Goal: Task Accomplishment & Management: Use online tool/utility

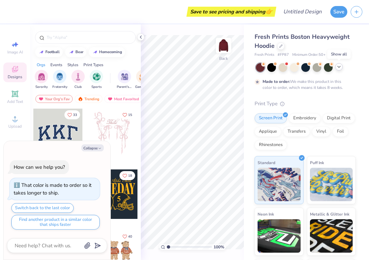
click at [340, 66] on icon at bounding box center [339, 66] width 5 height 5
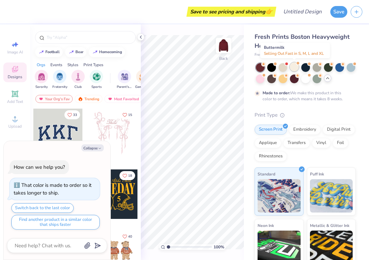
click at [296, 67] on div at bounding box center [294, 66] width 9 height 9
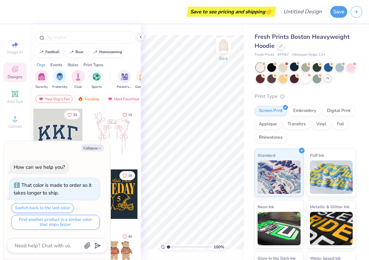
scroll to position [123, 0]
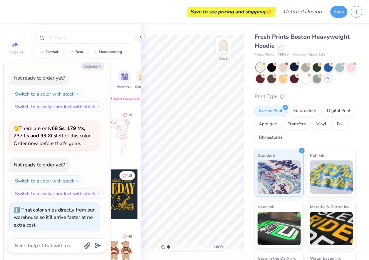
click at [133, 59] on div "Orgs Events Styles Print Types" at bounding box center [85, 62] width 111 height 9
click at [101, 66] on polyline "button" at bounding box center [100, 66] width 2 height 1
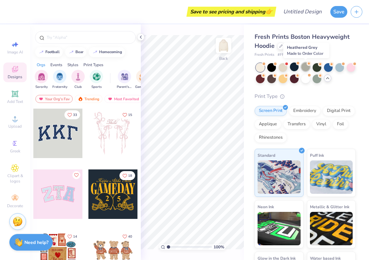
click at [308, 66] on div at bounding box center [306, 66] width 9 height 9
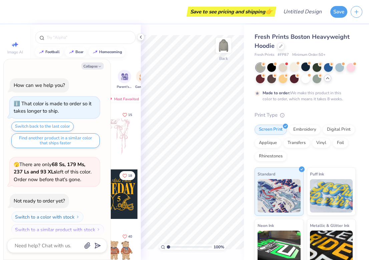
scroll to position [178, 0]
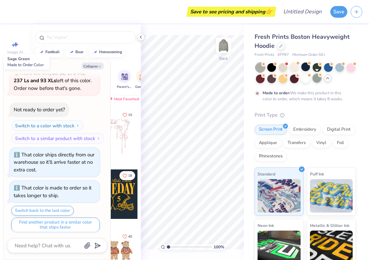
click at [316, 79] on div at bounding box center [317, 78] width 9 height 9
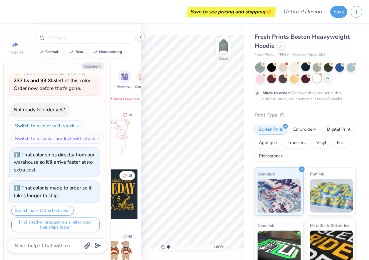
click at [315, 76] on div at bounding box center [317, 78] width 9 height 9
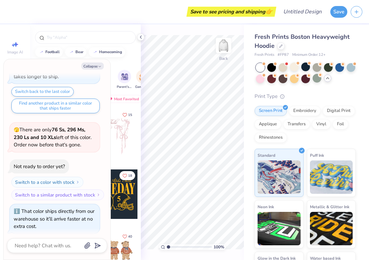
scroll to position [297, 0]
click at [318, 67] on div at bounding box center [317, 66] width 9 height 9
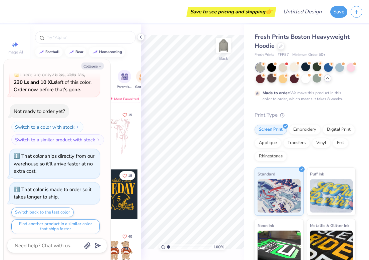
scroll to position [0, 0]
click at [96, 67] on button "Collapse" at bounding box center [93, 65] width 22 height 7
type textarea "x"
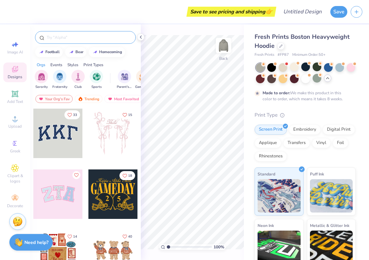
click at [81, 38] on input "text" at bounding box center [89, 37] width 86 height 7
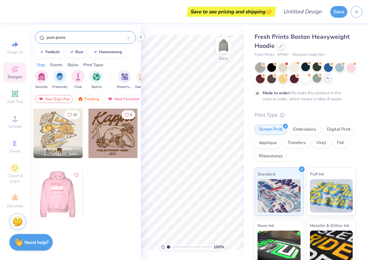
type input "pom poms"
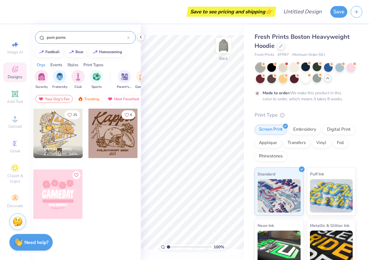
click at [122, 134] on div at bounding box center [113, 133] width 49 height 49
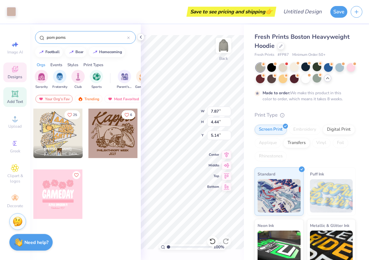
click at [13, 95] on icon at bounding box center [14, 93] width 5 height 5
type input "7.05"
type input "2.04"
type input "5.73"
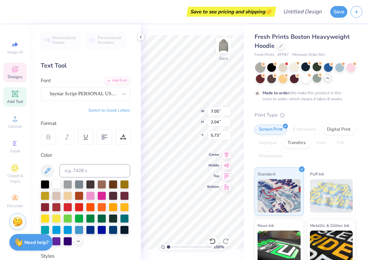
type input "7.67"
type input "2.54"
type input "3.00"
type input "7.05"
type input "2.04"
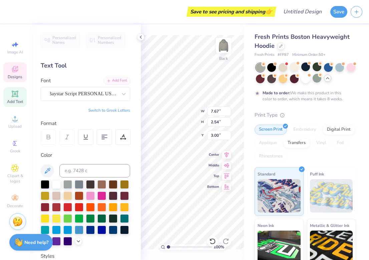
type input "5.73"
type textarea "Exeter Poms"
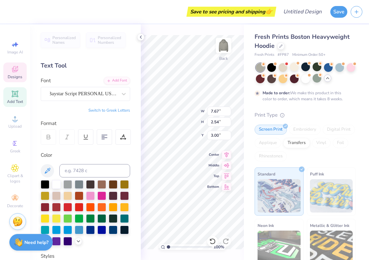
type input "5.77"
type input "0.39"
type input "9.82"
type textarea "cheer team"
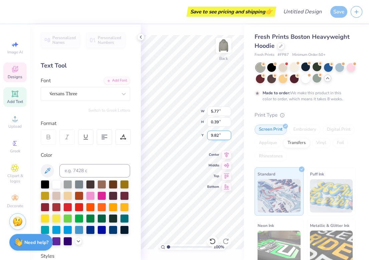
type input "1.27"
type input "0.48"
type input "10.39"
type textarea "[DATE]-[DATE]"
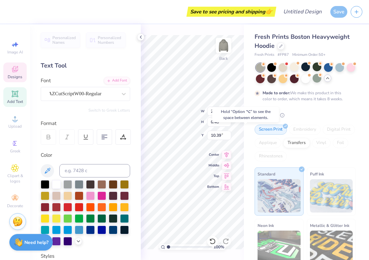
type input "10.99"
type input "3.32"
type input "0.37"
type input "10.29"
type input "7.92"
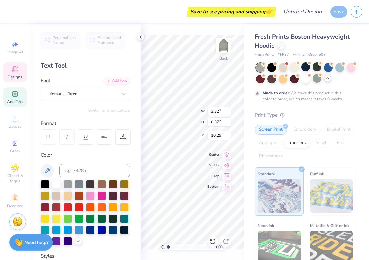
type input "4.57"
type input "5.04"
type input "9.97"
type input "5.75"
type input "11.89"
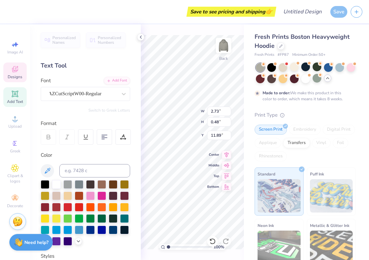
type input "3.32"
type input "0.37"
type input "11.13"
type input "15.47"
type input "2.91"
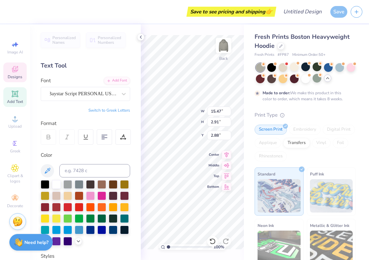
type input "2.13"
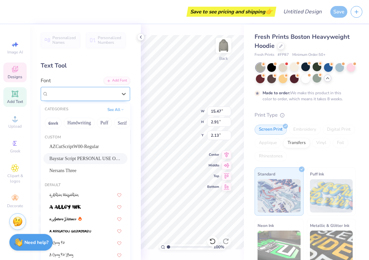
click at [100, 91] on span "Baystar Script PERSONAL USE ONLY Medium" at bounding box center [82, 94] width 69 height 8
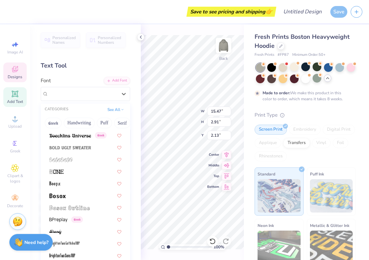
scroll to position [446, 0]
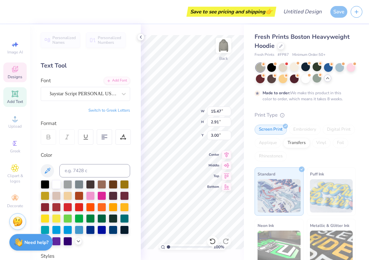
type input "3.00"
click at [208, 112] on div "100 % Back W 15.47 7.87 " H 2.91 4.44 " Y 3.00 5.14 " Center Middle Top Bottom" at bounding box center [192, 141] width 103 height 235
type input "7.87"
type input "4.44"
type input "5.14"
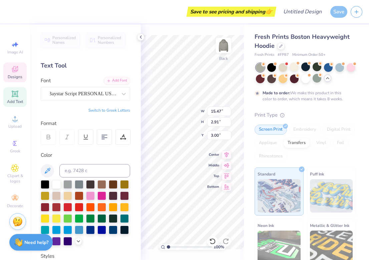
type input "2.13"
type input "9.97"
type input "5.75"
type input "5.04"
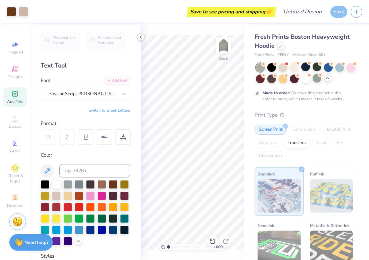
click at [143, 37] on icon at bounding box center [140, 36] width 5 height 5
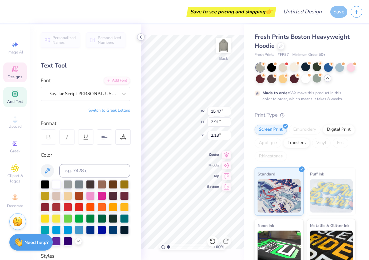
type input "13.66"
type input "2.57"
type input "2.41"
click at [140, 35] on icon at bounding box center [140, 36] width 5 height 5
type input "1.72"
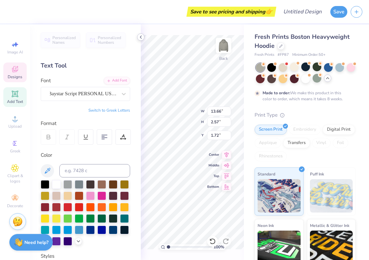
click at [138, 38] on icon at bounding box center [140, 36] width 5 height 5
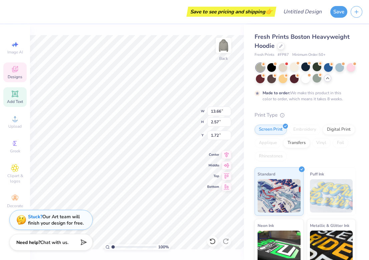
type input "13.69"
type input "2.51"
type input "1.65"
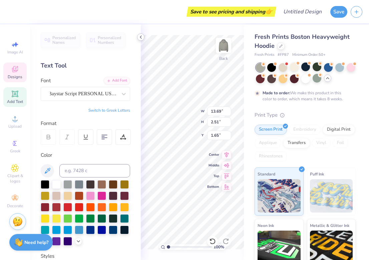
type input "2.53"
click at [141, 37] on icon at bounding box center [140, 36] width 5 height 5
type input "2.73"
type input "0.48"
type input "11.55"
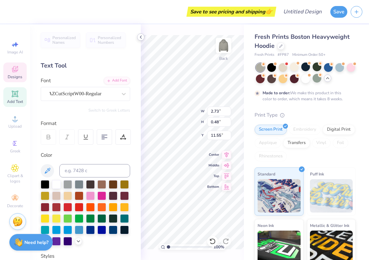
click at [142, 37] on icon at bounding box center [140, 36] width 5 height 5
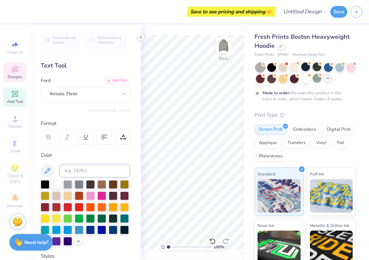
click at [14, 72] on icon at bounding box center [15, 69] width 6 height 6
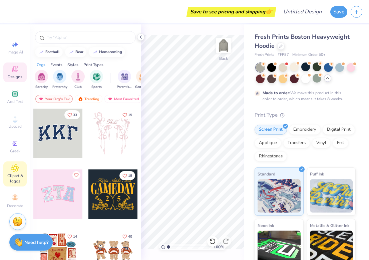
click at [18, 164] on icon at bounding box center [15, 168] width 8 height 8
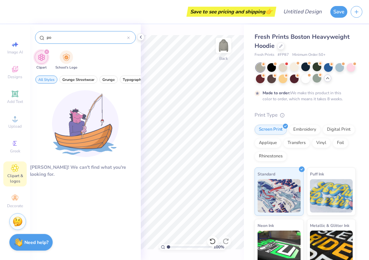
type input "p"
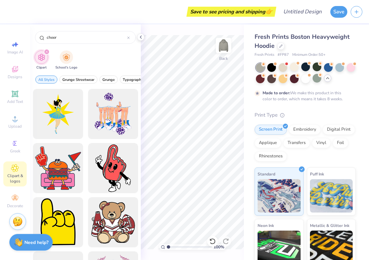
scroll to position [0, 0]
type input "cheer"
click at [14, 72] on icon at bounding box center [15, 69] width 8 height 8
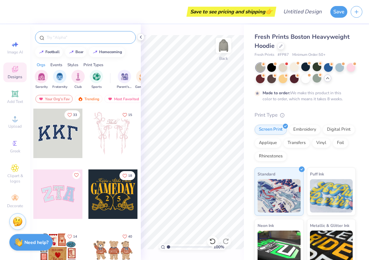
click at [58, 38] on input "text" at bounding box center [89, 37] width 86 height 7
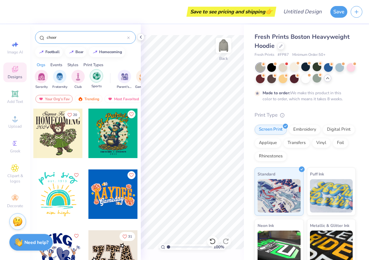
type input "cheer"
click at [98, 74] on img "filter for Sports" at bounding box center [97, 76] width 8 height 8
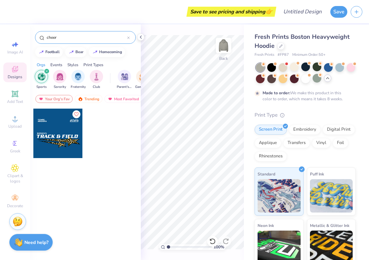
drag, startPoint x: 58, startPoint y: 38, endPoint x: 21, endPoint y: 34, distance: 37.0
click at [21, 34] on div "Save to see pricing and shipping 👉 Design Title Save Image AI Designs Add Text …" at bounding box center [184, 130] width 369 height 260
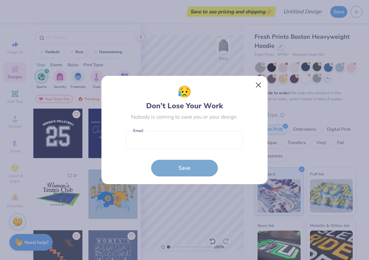
click at [258, 84] on button "Close" at bounding box center [259, 85] width 13 height 13
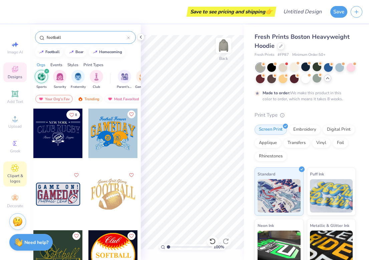
type input "football"
click at [13, 172] on icon at bounding box center [15, 168] width 8 height 8
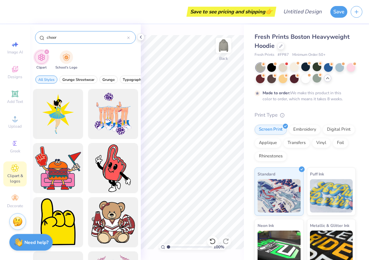
drag, startPoint x: 59, startPoint y: 37, endPoint x: 46, endPoint y: 37, distance: 13.0
click at [46, 37] on input "cheer" at bounding box center [86, 37] width 81 height 7
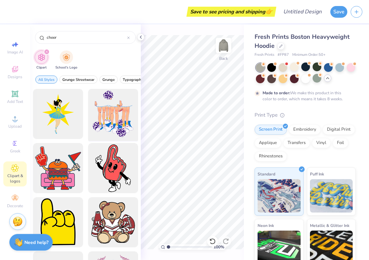
click at [112, 107] on div at bounding box center [113, 114] width 55 height 55
drag, startPoint x: 60, startPoint y: 40, endPoint x: 29, endPoint y: 39, distance: 30.7
click at [29, 39] on div "Save to see pricing and shipping 👉 Design Title Save Image AI Designs Add Text …" at bounding box center [184, 130] width 369 height 260
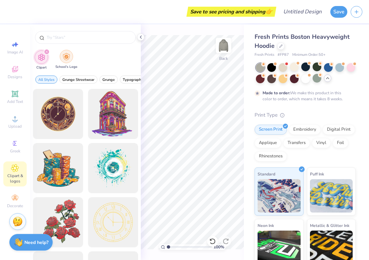
click at [66, 61] on div "filter for School's Logo" at bounding box center [66, 56] width 13 height 13
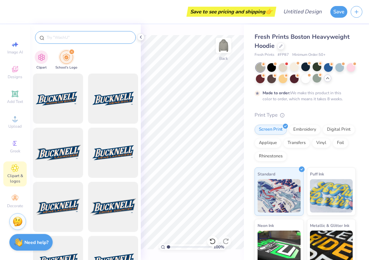
click at [89, 37] on input "text" at bounding box center [89, 37] width 86 height 7
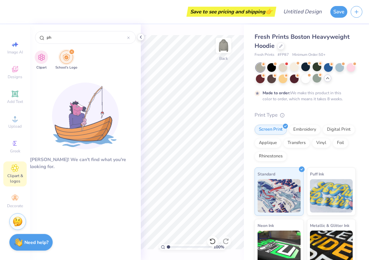
type input "p"
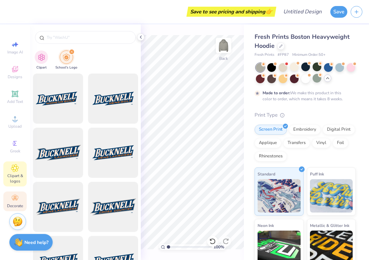
click at [17, 198] on icon at bounding box center [15, 198] width 8 height 8
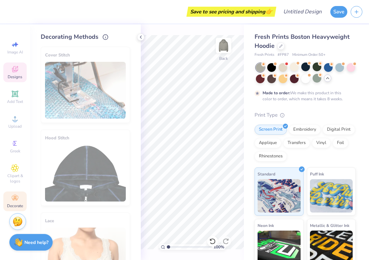
click at [18, 68] on icon at bounding box center [15, 69] width 8 height 8
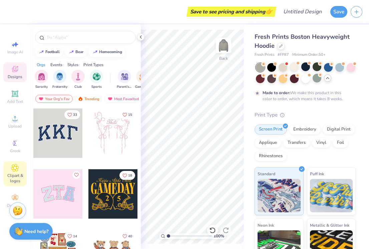
click at [14, 168] on icon at bounding box center [14, 167] width 3 height 3
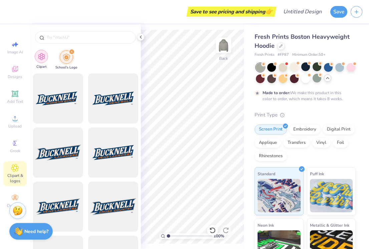
click at [42, 54] on img "filter for Clipart" at bounding box center [42, 57] width 8 height 8
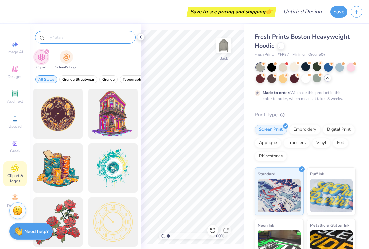
click at [72, 36] on input "text" at bounding box center [89, 37] width 86 height 7
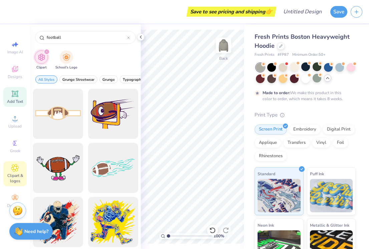
type input "football"
click at [17, 96] on icon at bounding box center [14, 93] width 5 height 5
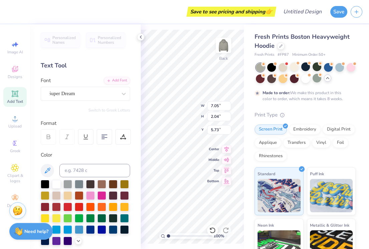
type textarea "p"
type textarea "[PERSON_NAME] Exeter Poms"
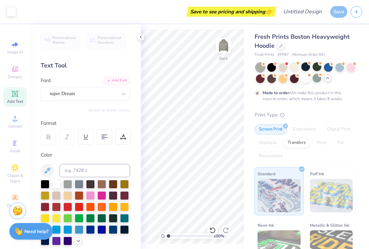
click at [141, 37] on icon at bounding box center [140, 36] width 5 height 5
click at [104, 90] on div "Art colors Save to see pricing and shipping 👉 Design Title Save Image AI Design…" at bounding box center [184, 124] width 369 height 249
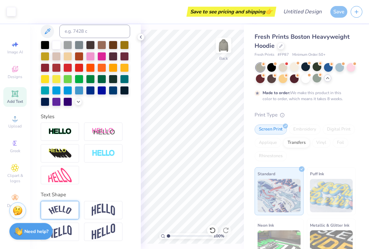
scroll to position [0, 0]
click at [101, 208] on img at bounding box center [103, 210] width 23 height 13
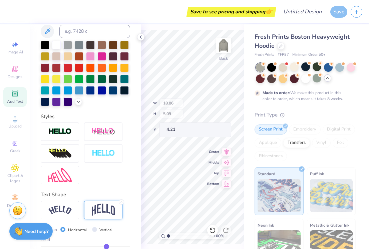
scroll to position [178, 0]
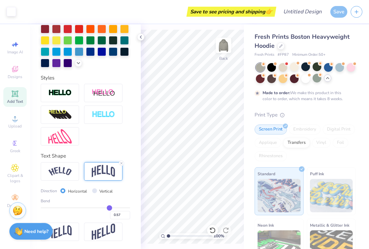
type input "0.57"
type input "0.58"
type input "0.59"
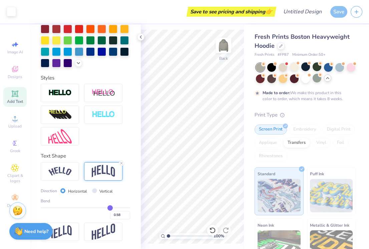
type input "0.59"
type input "0.6"
type input "0.60"
type input "0.61"
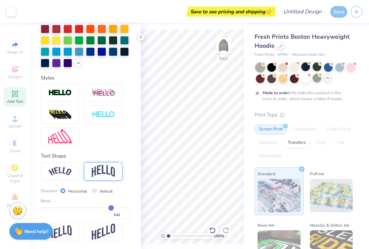
type input "0.62"
type input "0.63"
type input "0.65"
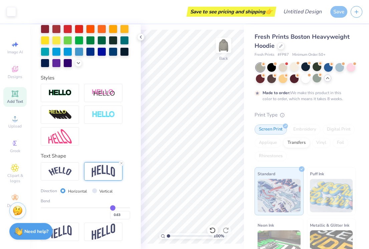
type input "0.65"
type input "0.66"
type input "0.67"
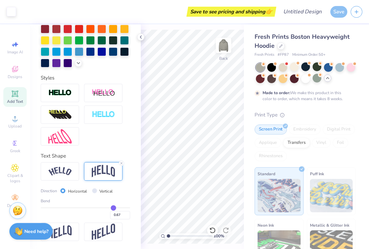
type input "0.68"
type input "0.69"
type input "0.71"
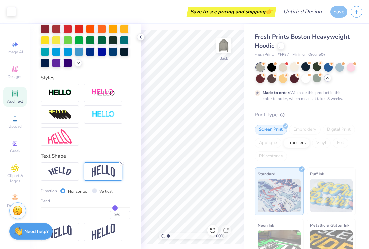
type input "0.71"
type input "0.72"
type input "0.74"
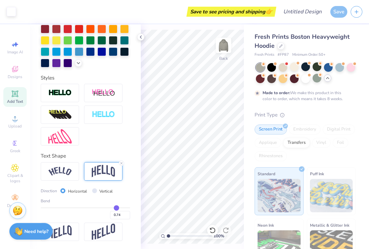
type input "0.75"
type input "0.76"
type input "0.78"
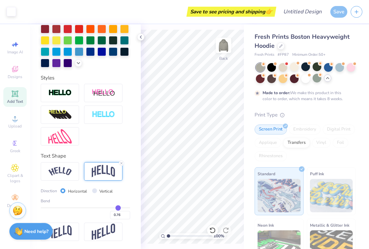
type input "0.78"
type input "0.79"
type input "0.8"
type input "0.80"
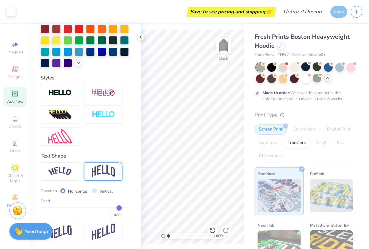
type input "0.81"
type input "0.83"
type input "0.84"
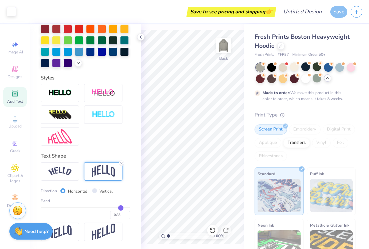
type input "0.84"
type input "0.85"
type input "0.89"
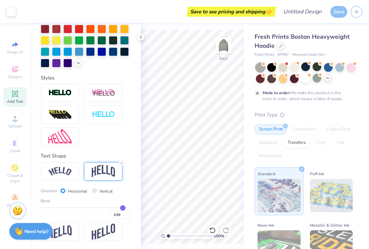
type input "0.9"
type input "0.90"
type input "0.91"
type input "0.92"
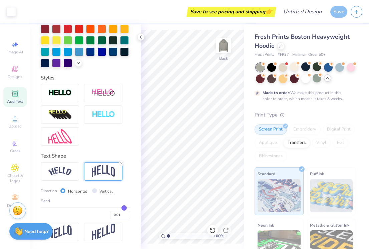
type input "0.92"
type input "0.93"
type input "0.94"
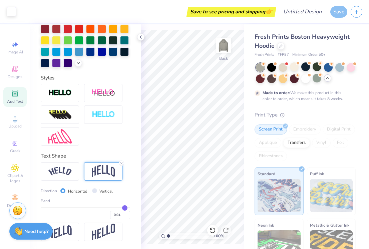
type input "0.95"
type input "0.96"
type input "0.97"
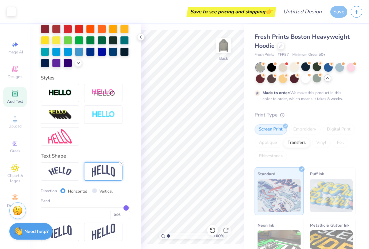
type input "0.97"
type input "0.98"
type input "0.99"
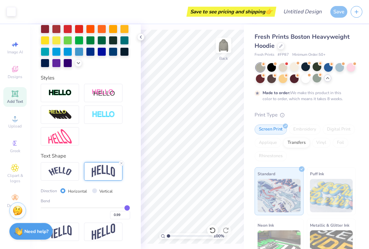
type input "1"
type input "1.00"
drag, startPoint x: 110, startPoint y: 208, endPoint x: 136, endPoint y: 206, distance: 26.8
click at [136, 206] on div "Personalized Names Personalized Numbers Text Tool Add Font Font Super Dream Swi…" at bounding box center [85, 136] width 111 height 225
type input "0.99"
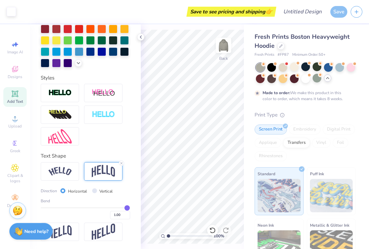
type input "0.99"
type input "0.98"
type input "0.97"
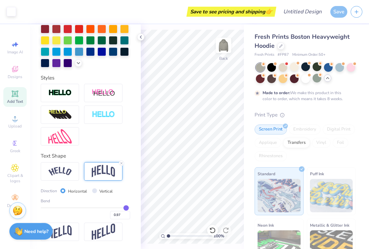
type input "0.96"
type input "0.95"
type input "0.94"
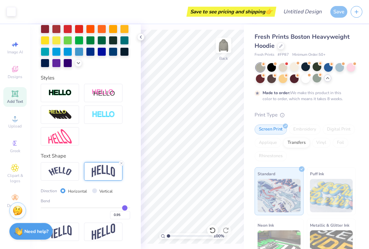
type input "0.94"
type input "0.93"
type input "0.92"
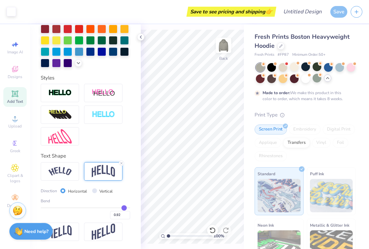
type input "0.91"
type input "0.9"
type input "0.90"
type input "0.89"
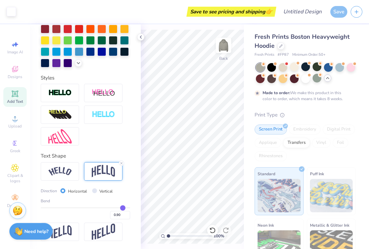
type input "0.89"
type input "0.88"
type input "0.87"
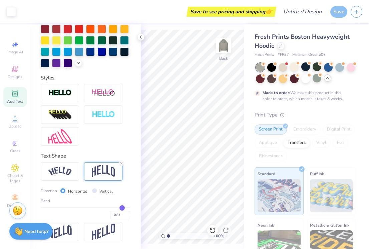
type input "0.86"
type input "0.85"
type input "0.84"
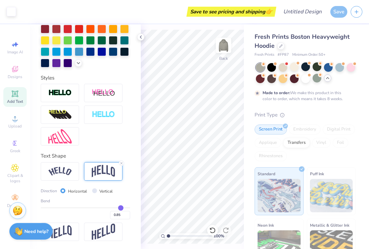
type input "0.84"
type input "0.83"
type input "0.82"
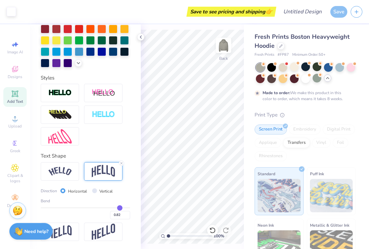
type input "0.81"
type input "0.8"
type input "0.80"
type input "0.79"
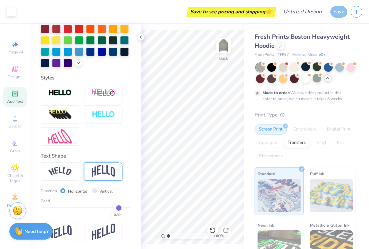
type input "0.79"
type input "0.78"
type input "0.77"
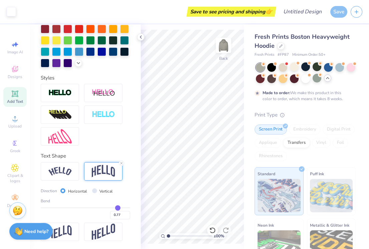
type input "0.76"
type input "0.75"
type input "0.74"
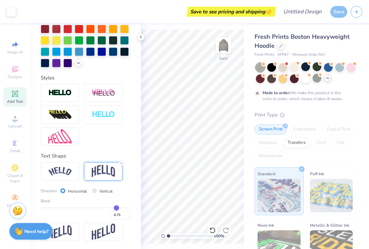
type input "0.74"
type input "0.73"
drag, startPoint x: 129, startPoint y: 207, endPoint x: 116, endPoint y: 208, distance: 12.4
type input "0.73"
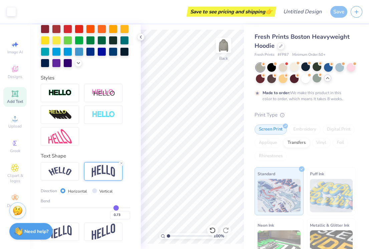
click at [116, 208] on input "range" at bounding box center [86, 207] width 90 height 1
click at [221, 105] on input "18.86" at bounding box center [219, 105] width 24 height 9
click at [216, 106] on input "18.86" at bounding box center [219, 105] width 24 height 9
click at [214, 105] on input "18.86" at bounding box center [219, 105] width 24 height 9
type input "8.86"
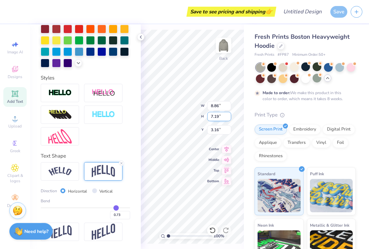
click at [213, 115] on input "7.19" at bounding box center [219, 116] width 24 height 9
type input "3.38"
type input "5.06"
click at [213, 106] on input "8.86" at bounding box center [219, 105] width 24 height 9
type input "3.86"
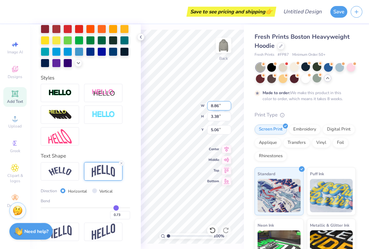
click at [213, 105] on input "8.86" at bounding box center [219, 105] width 24 height 9
type input "3.86"
click at [213, 103] on input "8.86" at bounding box center [219, 105] width 24 height 9
type input "3.86"
type input "1.47"
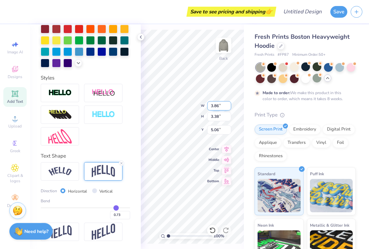
type input "6.01"
type input "0.7"
drag, startPoint x: 115, startPoint y: 208, endPoint x: 109, endPoint y: 208, distance: 6.4
click at [109, 208] on input "range" at bounding box center [86, 207] width 90 height 1
click at [139, 37] on icon at bounding box center [140, 36] width 5 height 5
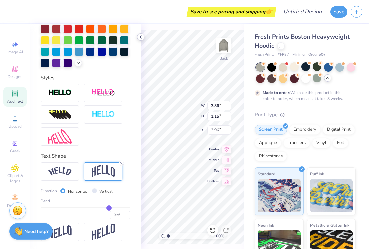
click at [106, 98] on div "Save to see pricing and shipping 👉 Design Title Save Image AI Designs Add Text …" at bounding box center [184, 124] width 369 height 249
drag, startPoint x: 112, startPoint y: 206, endPoint x: 104, endPoint y: 206, distance: 8.0
click at [104, 206] on div "Bend 0.56" at bounding box center [86, 208] width 90 height 21
drag, startPoint x: 109, startPoint y: 207, endPoint x: 29, endPoint y: 206, distance: 79.5
click at [29, 206] on div "Save to see pricing and shipping 👉 Design Title Save Image AI Designs Add Text …" at bounding box center [184, 124] width 369 height 249
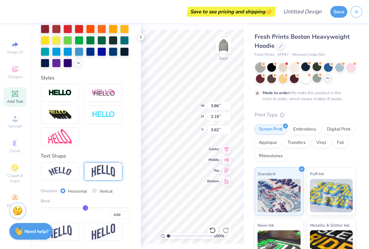
drag, startPoint x: 44, startPoint y: 205, endPoint x: 86, endPoint y: 213, distance: 41.7
click at [86, 213] on div "0.00" at bounding box center [86, 213] width 90 height 12
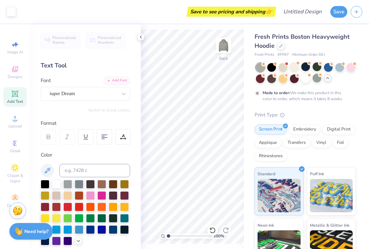
scroll to position [0, 0]
click at [13, 93] on icon at bounding box center [14, 93] width 5 height 5
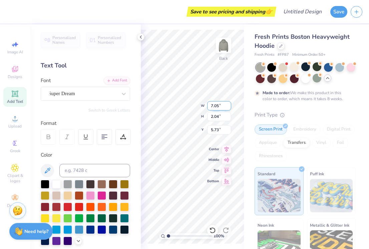
click at [213, 105] on input "7.05" at bounding box center [219, 105] width 24 height 9
click at [212, 104] on input "15.15" at bounding box center [219, 105] width 24 height 9
click at [216, 104] on input "15.15" at bounding box center [219, 105] width 24 height 9
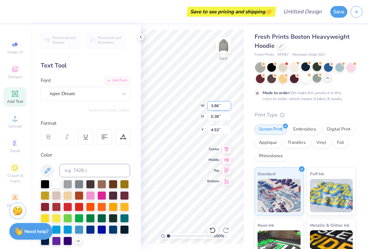
scroll to position [0, 2]
click at [142, 39] on icon at bounding box center [140, 36] width 5 height 5
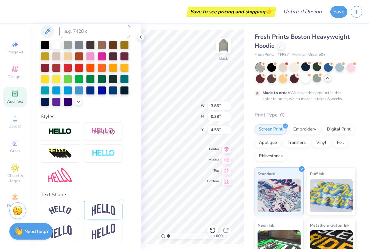
scroll to position [0, 0]
click at [230, 115] on input "0.39" at bounding box center [219, 116] width 24 height 9
click at [229, 115] on input "0.4" at bounding box center [219, 116] width 24 height 9
click at [229, 115] on input "0.41" at bounding box center [219, 116] width 24 height 9
click at [229, 115] on input "0.42" at bounding box center [219, 116] width 24 height 9
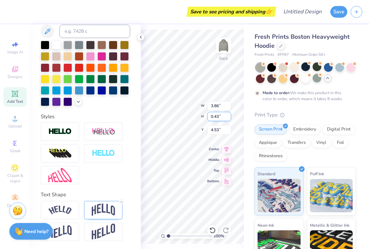
click at [229, 115] on input "0.43" at bounding box center [219, 116] width 24 height 9
click at [229, 115] on input "0.44" at bounding box center [219, 116] width 24 height 9
click at [229, 115] on input "0.45" at bounding box center [219, 116] width 24 height 9
click at [229, 115] on input "0.46" at bounding box center [219, 116] width 24 height 9
click at [229, 115] on input "0.47" at bounding box center [219, 116] width 24 height 9
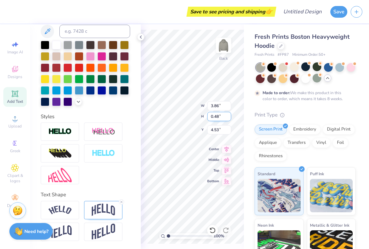
click at [229, 115] on input "0.48" at bounding box center [219, 116] width 24 height 9
click at [229, 115] on input "0.49" at bounding box center [219, 116] width 24 height 9
click at [229, 115] on input "0.5" at bounding box center [219, 116] width 24 height 9
click at [229, 115] on input "0.51" at bounding box center [219, 116] width 24 height 9
click at [229, 115] on input "0.52" at bounding box center [219, 116] width 24 height 9
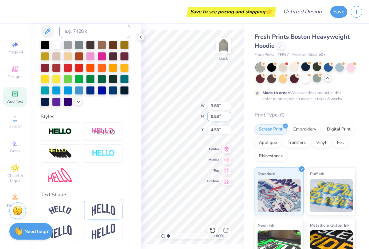
click at [229, 115] on input "0.53" at bounding box center [219, 116] width 24 height 9
click at [229, 115] on input "0.54" at bounding box center [219, 116] width 24 height 9
click at [229, 115] on input "0.55" at bounding box center [219, 116] width 24 height 9
click at [229, 115] on input "0.56" at bounding box center [219, 116] width 24 height 9
click at [229, 115] on input "0.57" at bounding box center [219, 116] width 24 height 9
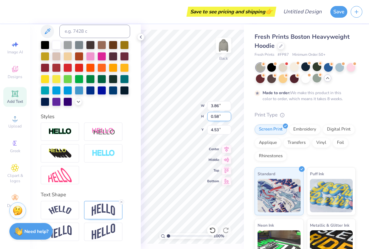
click at [229, 115] on input "0.58" at bounding box center [219, 116] width 24 height 9
click at [229, 115] on input "0.59" at bounding box center [219, 116] width 24 height 9
click at [229, 115] on input "0.6" at bounding box center [219, 116] width 24 height 9
click at [229, 115] on input "0.61" at bounding box center [219, 116] width 24 height 9
click at [229, 115] on input "0.62" at bounding box center [219, 116] width 24 height 9
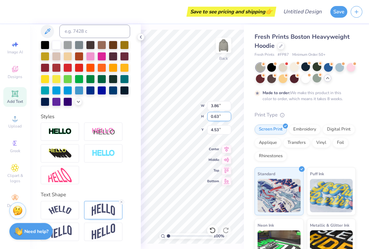
click at [229, 115] on input "0.63" at bounding box center [219, 116] width 24 height 9
click at [229, 115] on input "0.64" at bounding box center [219, 116] width 24 height 9
click at [229, 115] on input "0.65" at bounding box center [219, 116] width 24 height 9
click at [229, 115] on input "0.66" at bounding box center [219, 116] width 24 height 9
click at [229, 115] on input "0.67" at bounding box center [219, 116] width 24 height 9
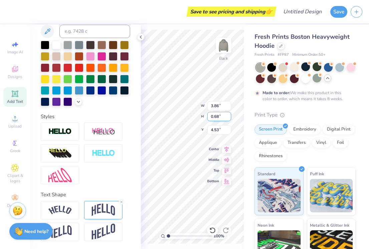
click at [229, 115] on input "0.68" at bounding box center [219, 116] width 24 height 9
click at [229, 115] on input "0.69" at bounding box center [219, 116] width 24 height 9
click at [229, 115] on input "0.7" at bounding box center [219, 116] width 24 height 9
click at [229, 115] on input "0.71" at bounding box center [219, 116] width 24 height 9
click at [229, 115] on input "0.72" at bounding box center [219, 116] width 24 height 9
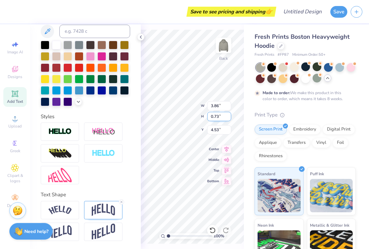
click at [229, 115] on input "0.73" at bounding box center [219, 116] width 24 height 9
click at [229, 115] on input "0.74" at bounding box center [219, 116] width 24 height 9
click at [229, 115] on input "0.75" at bounding box center [219, 116] width 24 height 9
click at [229, 115] on input "0.76" at bounding box center [219, 116] width 24 height 9
click at [229, 115] on input "0.77" at bounding box center [219, 116] width 24 height 9
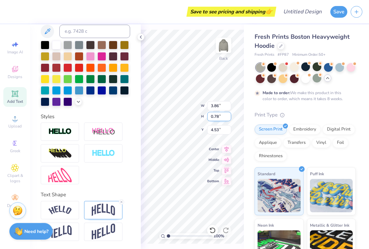
click at [229, 115] on input "0.78" at bounding box center [219, 116] width 24 height 9
click at [229, 115] on input "0.79" at bounding box center [219, 116] width 24 height 9
click at [141, 36] on polyline at bounding box center [140, 37] width 1 height 3
click at [107, 113] on div "Save to see pricing and shipping 👉 Design Title Save Image AI Designs Add Text …" at bounding box center [184, 124] width 369 height 249
click at [66, 211] on img at bounding box center [59, 210] width 23 height 9
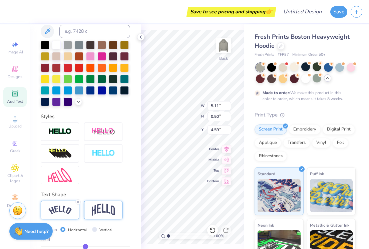
click at [96, 211] on img at bounding box center [103, 210] width 23 height 13
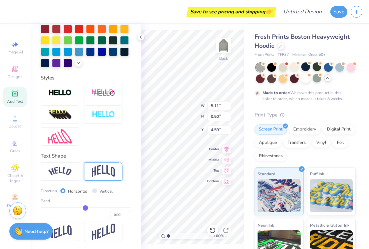
scroll to position [178, 0]
drag, startPoint x: 86, startPoint y: 208, endPoint x: 91, endPoint y: 208, distance: 5.7
click at [91, 208] on input "range" at bounding box center [86, 207] width 90 height 1
drag, startPoint x: 91, startPoint y: 208, endPoint x: 104, endPoint y: 209, distance: 12.7
click at [104, 208] on input "range" at bounding box center [86, 207] width 90 height 1
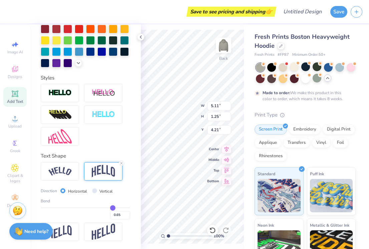
drag, startPoint x: 105, startPoint y: 207, endPoint x: 113, endPoint y: 208, distance: 8.5
click at [113, 208] on input "range" at bounding box center [86, 207] width 90 height 1
drag, startPoint x: 112, startPoint y: 208, endPoint x: 107, endPoint y: 202, distance: 8.3
click at [107, 202] on div "Bend 0.50" at bounding box center [86, 208] width 90 height 21
click at [142, 36] on polyline at bounding box center [140, 37] width 1 height 3
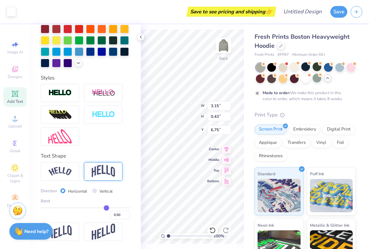
scroll to position [139, 0]
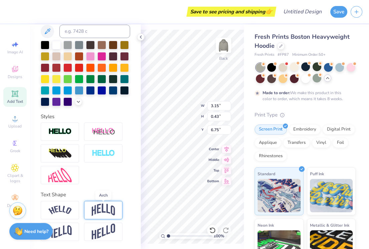
click at [105, 209] on img at bounding box center [103, 210] width 23 height 13
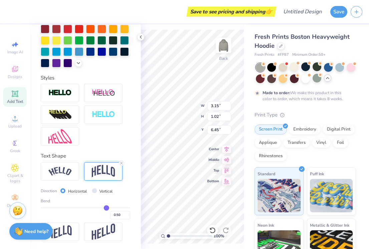
scroll to position [178, 0]
drag, startPoint x: 106, startPoint y: 207, endPoint x: 67, endPoint y: 214, distance: 39.8
click at [65, 205] on div "Bend -0.48" at bounding box center [86, 208] width 90 height 21
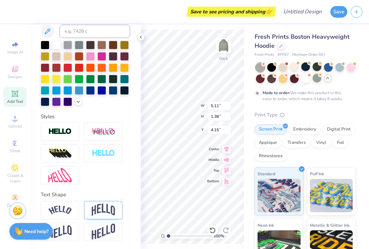
scroll to position [139, 0]
click at [213, 106] on input "5.11" at bounding box center [219, 105] width 24 height 9
click at [219, 106] on input "5.11" at bounding box center [219, 105] width 24 height 9
click at [219, 116] on input "1.38" at bounding box center [219, 116] width 24 height 9
click at [219, 117] on input "H" at bounding box center [219, 116] width 24 height 9
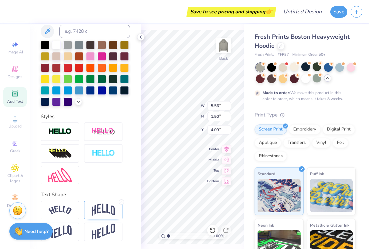
scroll to position [0, 0]
click at [106, 212] on img at bounding box center [103, 210] width 23 height 13
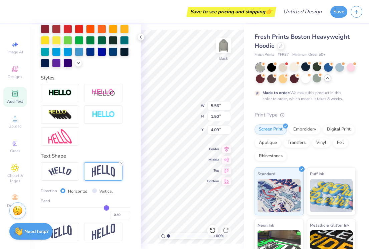
scroll to position [178, 0]
drag, startPoint x: 108, startPoint y: 208, endPoint x: 149, endPoint y: 207, distance: 41.4
click at [149, 207] on div "Save to see pricing and shipping 👉 Design Title Save Image AI Designs Add Text …" at bounding box center [184, 124] width 369 height 249
drag, startPoint x: 128, startPoint y: 206, endPoint x: 107, endPoint y: 207, distance: 21.4
click at [107, 207] on input "range" at bounding box center [86, 207] width 90 height 1
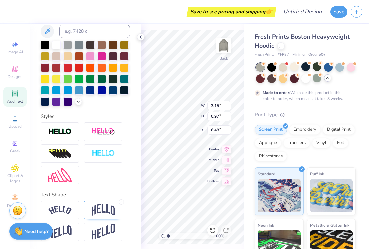
scroll to position [139, 0]
click at [13, 77] on span "Designs" at bounding box center [15, 76] width 15 height 5
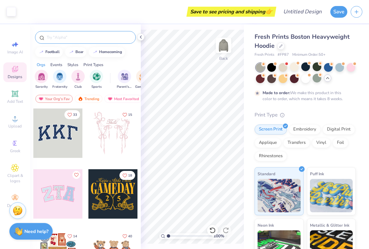
click at [84, 39] on input "text" at bounding box center [89, 37] width 86 height 7
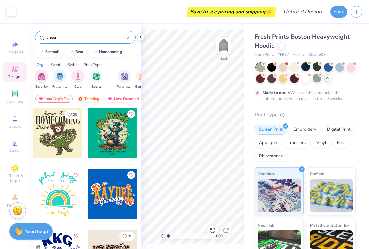
scroll to position [0, 0]
click at [106, 188] on div at bounding box center [113, 193] width 49 height 49
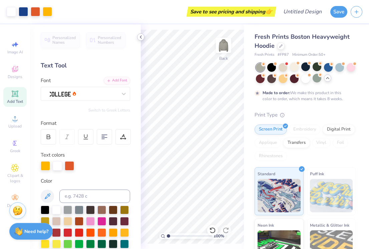
click at [142, 36] on icon at bounding box center [140, 36] width 5 height 5
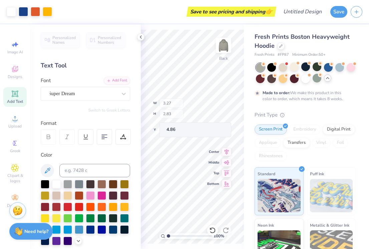
click at [180, 113] on div "100 % Back W 3.27 H 2.83 Y 4.86 Center Middle Top Bottom" at bounding box center [192, 136] width 103 height 225
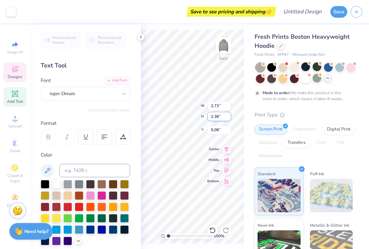
click at [179, 117] on div "100 % Back W 2.73 2.73 " H 2.38 2.38 " Y 5.08 5.58 " Center Middle Top Bottom" at bounding box center [192, 136] width 103 height 225
click at [185, 115] on div "100 % Back W 2.99 2.99 " H 2.61 2.61 " Y 8.35 8.35 " Center Middle Top Bottom" at bounding box center [192, 136] width 103 height 225
click at [11, 11] on div at bounding box center [11, 10] width 9 height 9
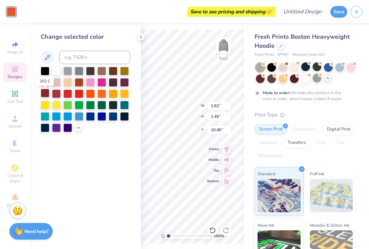
click at [46, 95] on div at bounding box center [45, 93] width 9 height 9
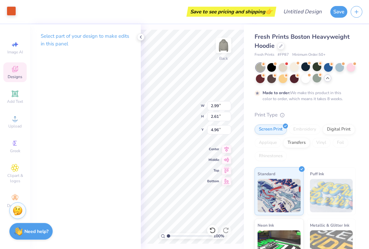
click at [10, 7] on div at bounding box center [11, 10] width 9 height 9
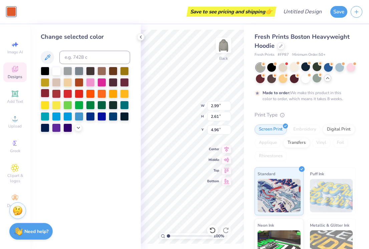
click at [47, 97] on div at bounding box center [45, 93] width 9 height 9
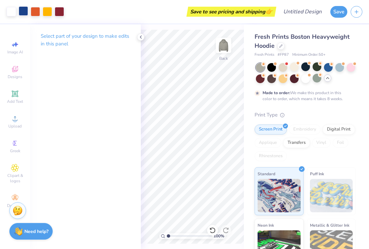
click at [23, 10] on div at bounding box center [23, 10] width 9 height 9
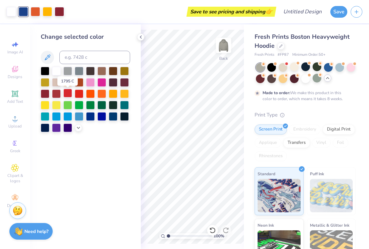
click at [69, 95] on div at bounding box center [67, 93] width 9 height 9
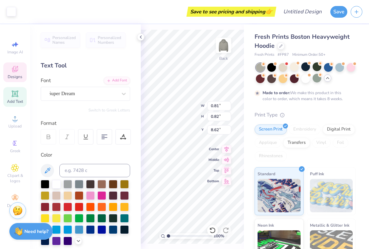
click at [192, 115] on div "100 % Back W 0.81 0.81 " H 0.82 0.82 " Y 8.62 8.62 " Center Middle Top Bottom" at bounding box center [192, 136] width 103 height 225
click at [218, 109] on div "100 % Back W 1.58 1.58 " H 1.37 1.37 " Y 5.58 5.58 " Center Middle Top Bottom" at bounding box center [192, 136] width 103 height 225
click at [219, 110] on div "100 % Back W 1.58 1.58 " H 1.37 1.37 " Y 5.58 5.58 " Center Middle Top Bottom" at bounding box center [192, 136] width 103 height 225
click at [219, 109] on div "100 % Back W 1.49 1.49 " H 1.31 1.31 " Y 5.61 5.61 " Center Middle Top Bottom" at bounding box center [192, 136] width 103 height 225
click at [227, 125] on div "100 % Back W 0.63 0.63 " H 0.65 0.65 " Y 8.70 8.70 " Center Middle Top Bottom" at bounding box center [192, 136] width 103 height 225
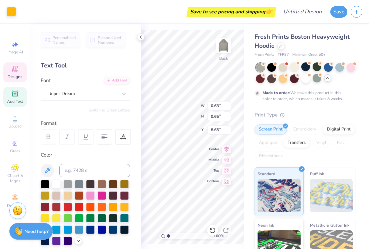
click at [227, 125] on div "100 % Back W 0.63 0.63 " H 0.65 0.65 " Y 8.65 8.65 " Center Middle Top Bottom" at bounding box center [192, 136] width 103 height 225
click at [218, 106] on div "100 % Back W 1.58 1.58 " H 1.37 1.37 " Y 5.58 5.58 " Center Middle Top Bottom" at bounding box center [192, 136] width 103 height 225
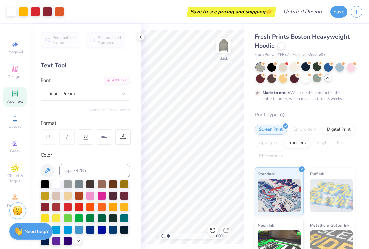
click at [218, 110] on div "100 % Back" at bounding box center [192, 136] width 103 height 225
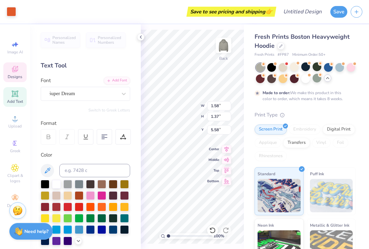
click at [218, 110] on div "100 % Back W 1.58 1.58 " H 1.37 1.37 " Y 5.58 5.58 " Center Middle Top Bottom" at bounding box center [192, 136] width 103 height 225
click at [217, 107] on div "100 % Back W 1.58 1.58 " H 1.37 1.37 " Y 5.58 5.58 " Center Middle Top Bottom" at bounding box center [192, 136] width 103 height 225
click at [216, 105] on div "100 % Back W 1.72 1.72 " H 1.52 1.52 " Y 5.51 5.51 " Center Middle Top Bottom" at bounding box center [192, 136] width 103 height 225
